Goal: Transaction & Acquisition: Book appointment/travel/reservation

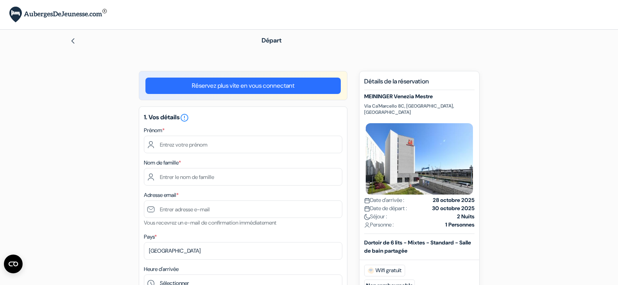
type input "Mathis"
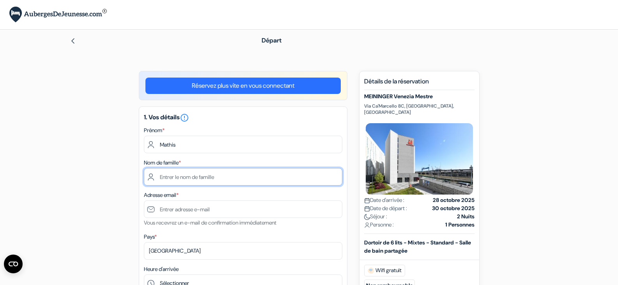
type input "VOISIN"
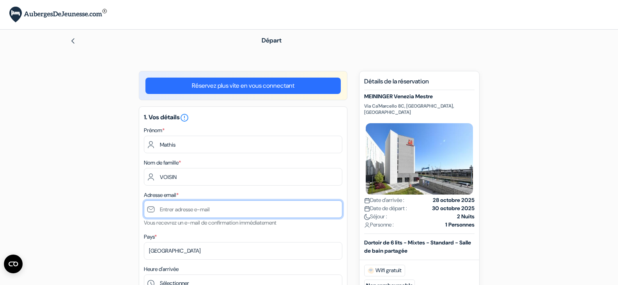
type input "[EMAIL_ADDRESS][DOMAIN_NAME]"
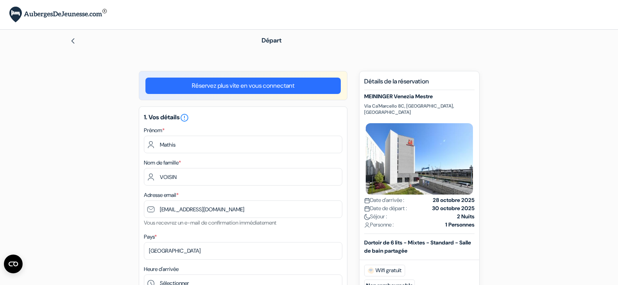
type input "0783369244"
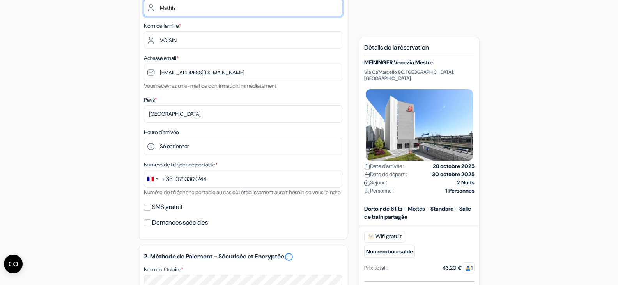
scroll to position [138, 0]
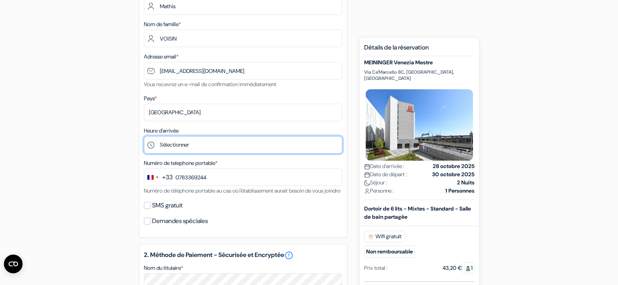
click at [208, 144] on select "Sélectionner 1:00 2:00 3:00 4:00 5:00 6:00 7:00 8:00 9:00 10:00 11:00 12:00 13:…" at bounding box center [243, 145] width 198 height 18
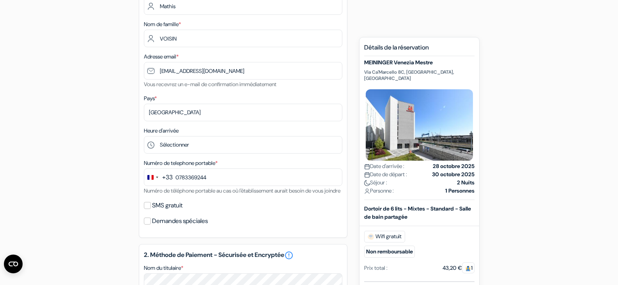
click at [98, 143] on div "add_box MEININGER Venezia Mestre Via Ca'Marcello 8C, Venise, Italie Détails de …" at bounding box center [309, 242] width 515 height 619
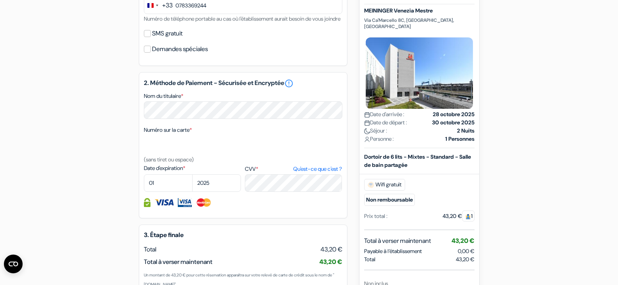
scroll to position [311, 0]
click at [167, 190] on select "01 02 03 04 05 06 07 08 09 10 11 12" at bounding box center [168, 183] width 49 height 18
select select "02"
click at [144, 183] on select "01 02 03 04 05 06 07 08 09 10 11 12" at bounding box center [168, 183] width 49 height 18
click at [228, 190] on select "2025 2026 2027 2028 2029 2030 2031 2032 2033 2034 2035 2036 2037 2038 2039 2040…" at bounding box center [216, 183] width 49 height 18
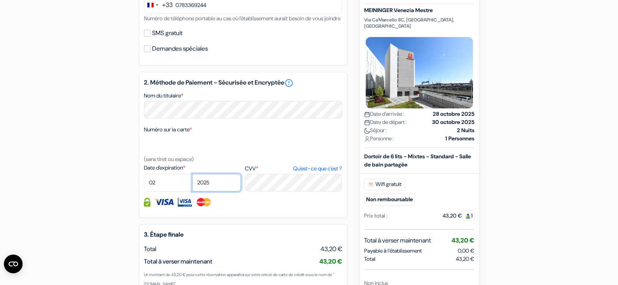
select select "2028"
click at [192, 183] on select "2025 2026 2027 2028 2029 2030 2031 2032 2033 2034 2035 2036 2037 2038 2039 2040…" at bounding box center [216, 183] width 49 height 18
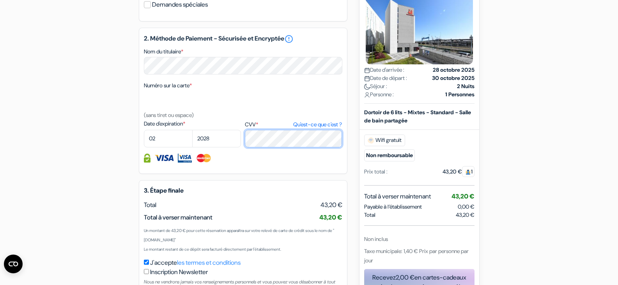
scroll to position [423, 0]
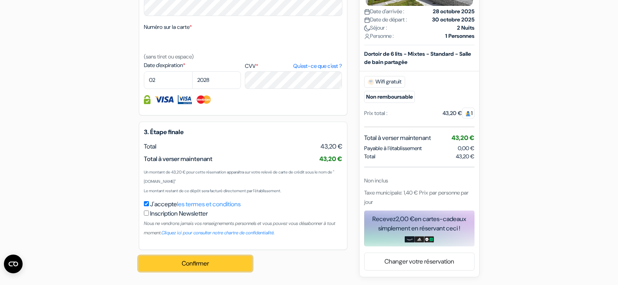
click at [225, 265] on button "Confirmer Loading..." at bounding box center [195, 263] width 113 height 15
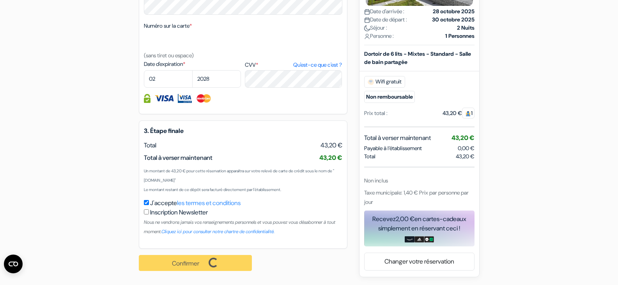
scroll to position [422, 0]
